Goal: Transaction & Acquisition: Purchase product/service

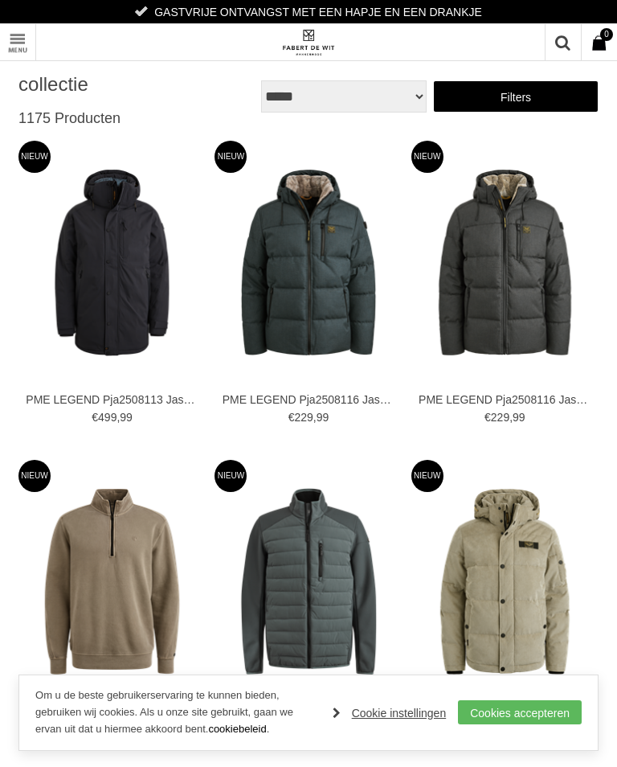
click at [14, 51] on link "Toon menu" at bounding box center [18, 42] width 36 height 36
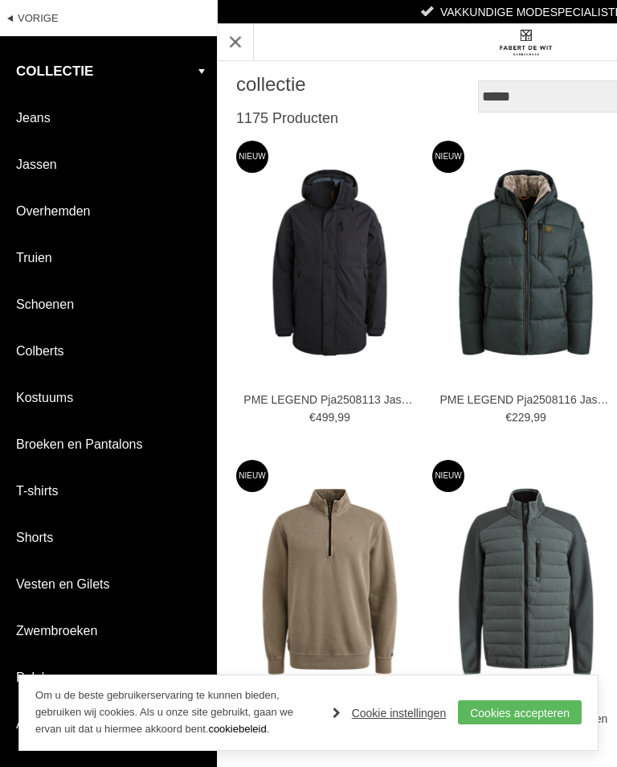
click at [118, 454] on link "Broeken en Pantalons" at bounding box center [108, 444] width 217 height 46
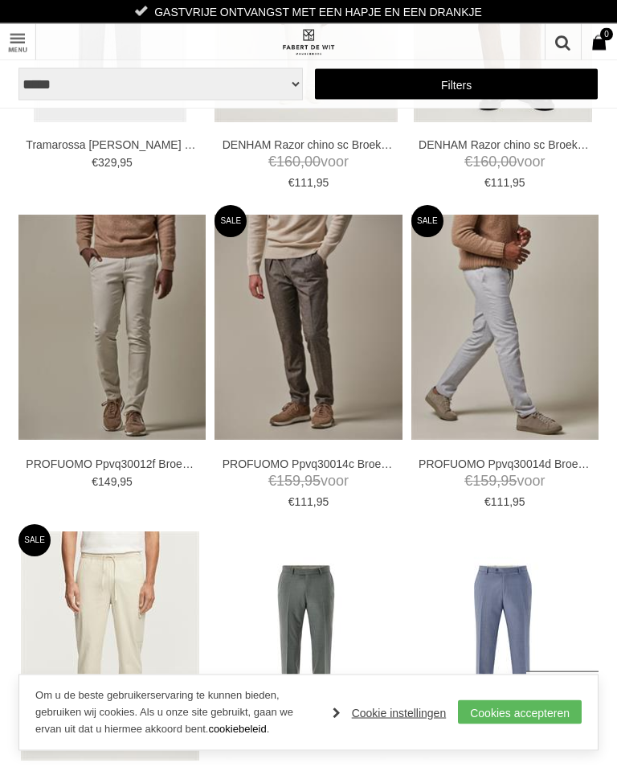
scroll to position [3129, 0]
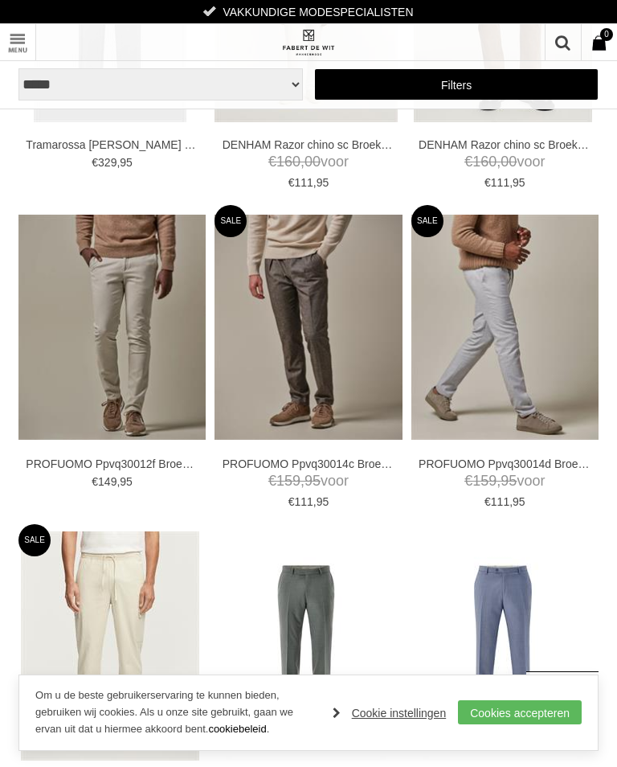
click at [0, 0] on img at bounding box center [0, 0] width 0 height 0
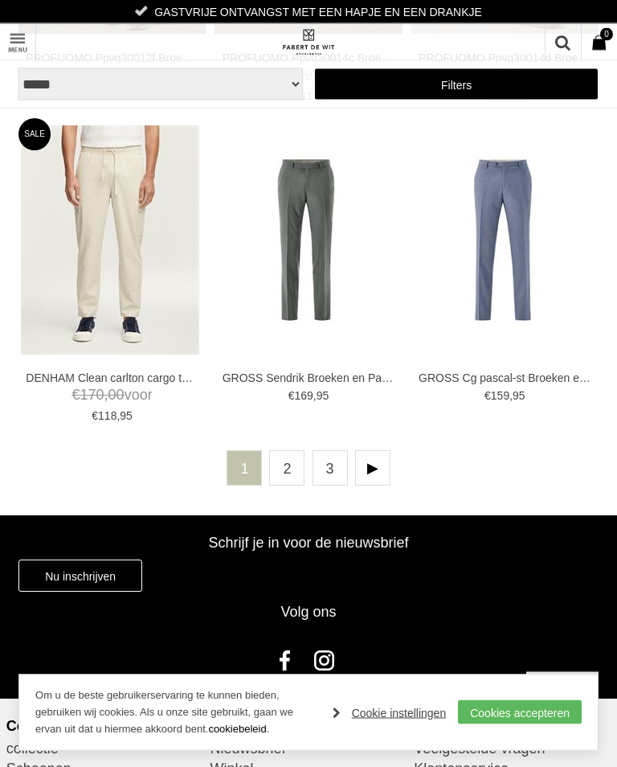
scroll to position [3539, 0]
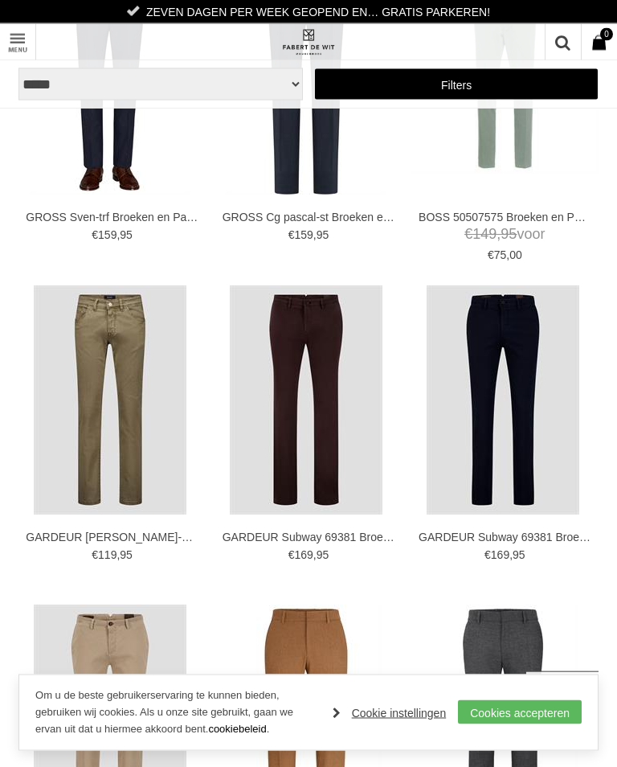
scroll to position [486, 0]
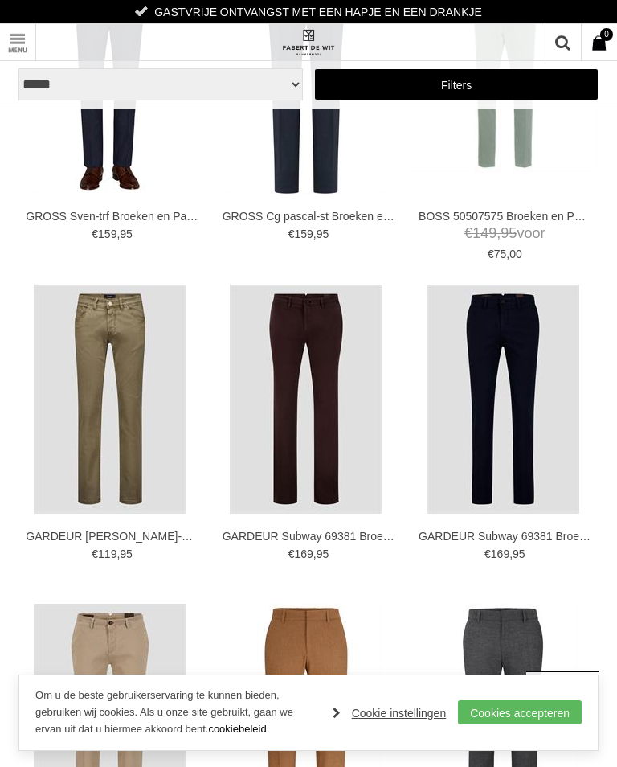
click at [506, 724] on link "Cookies accepteren" at bounding box center [520, 712] width 124 height 24
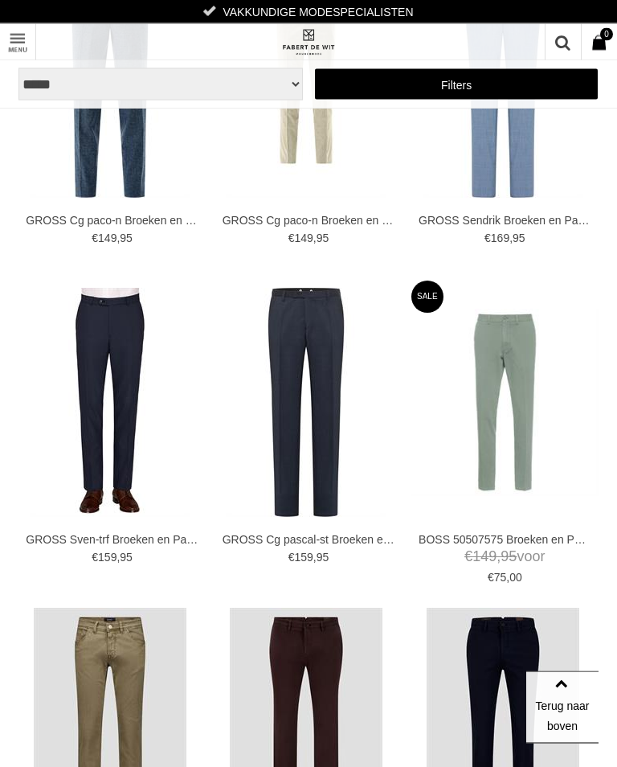
scroll to position [163, 0]
click at [0, 0] on img at bounding box center [0, 0] width 0 height 0
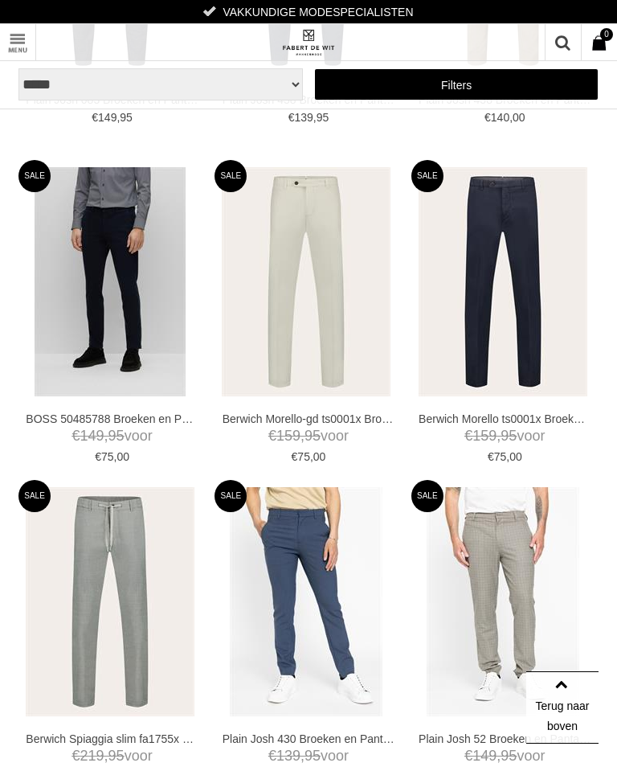
scroll to position [2188, 0]
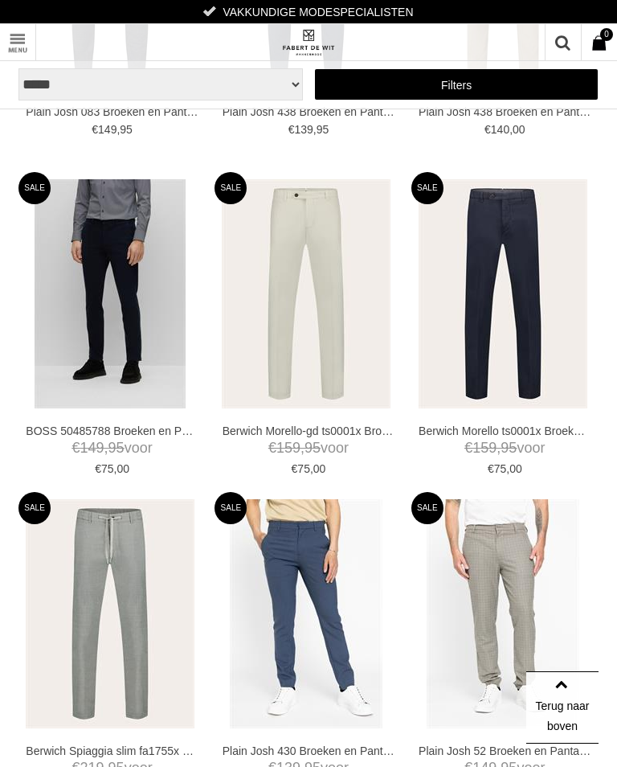
click at [0, 0] on img at bounding box center [0, 0] width 0 height 0
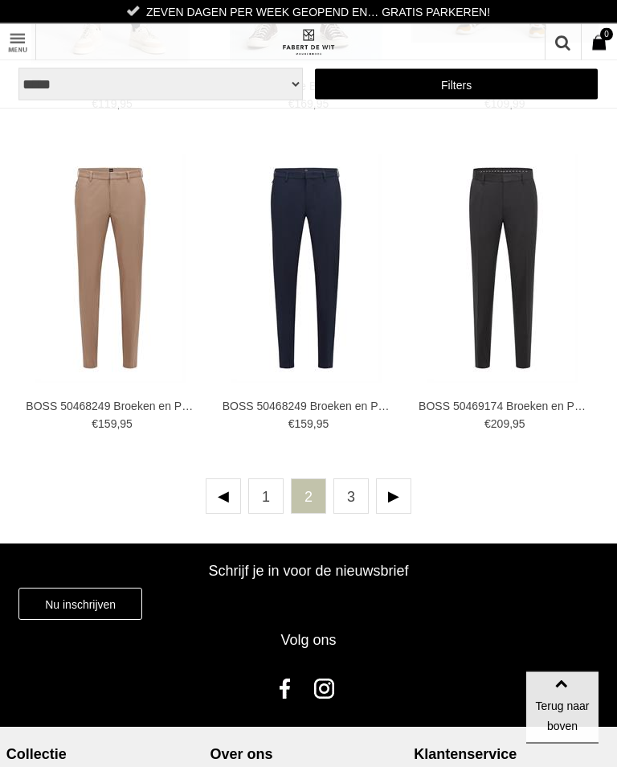
scroll to position [3491, 0]
click at [0, 0] on img at bounding box center [0, 0] width 0 height 0
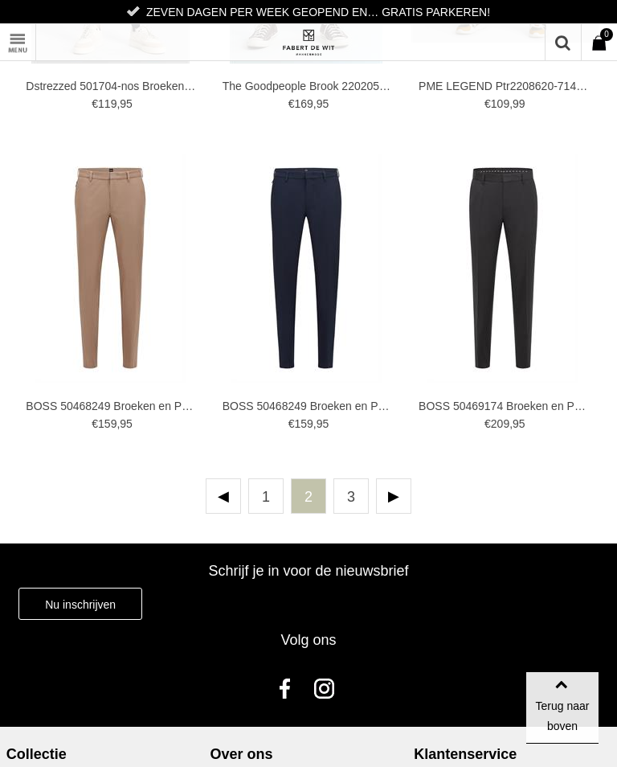
scroll to position [3516, 0]
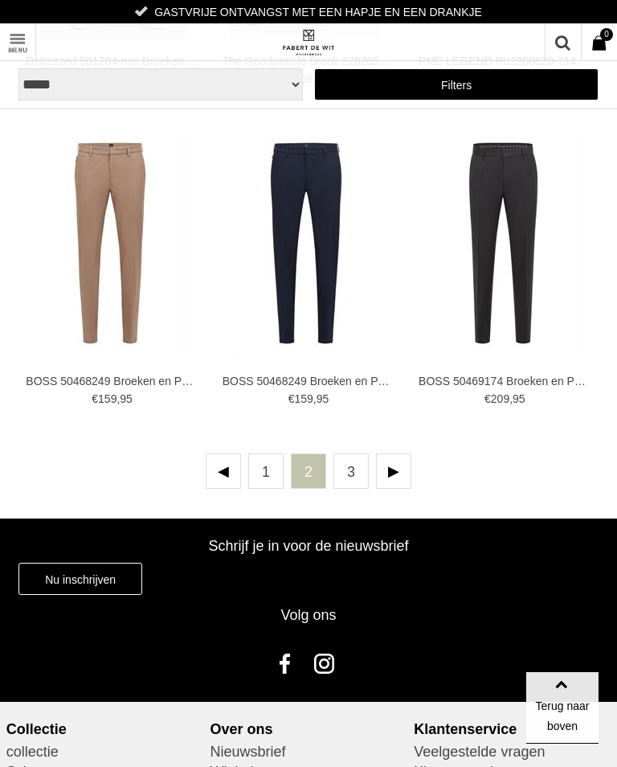
click at [359, 487] on link "3" at bounding box center [351, 470] width 35 height 35
